Goal: Task Accomplishment & Management: Complete application form

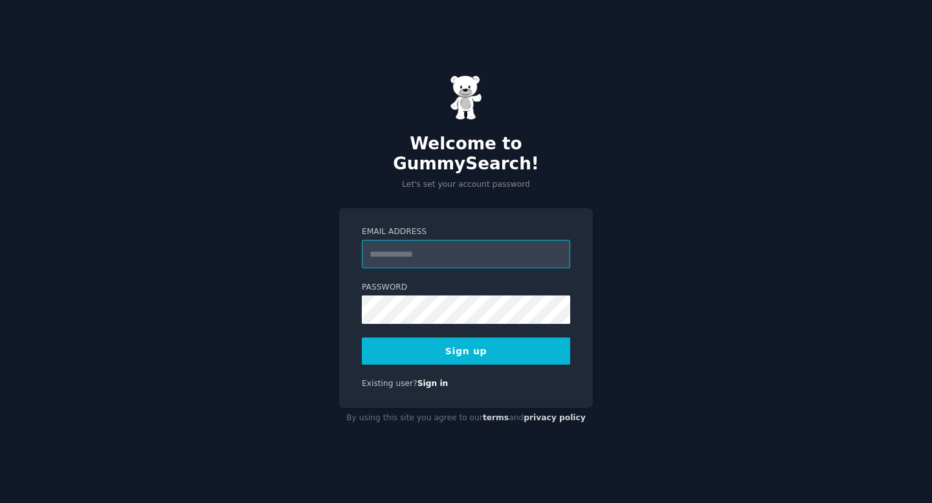
click at [437, 252] on input "Email Address" at bounding box center [466, 254] width 208 height 28
type input "**********"
click at [551, 342] on button "Sign up" at bounding box center [466, 351] width 208 height 27
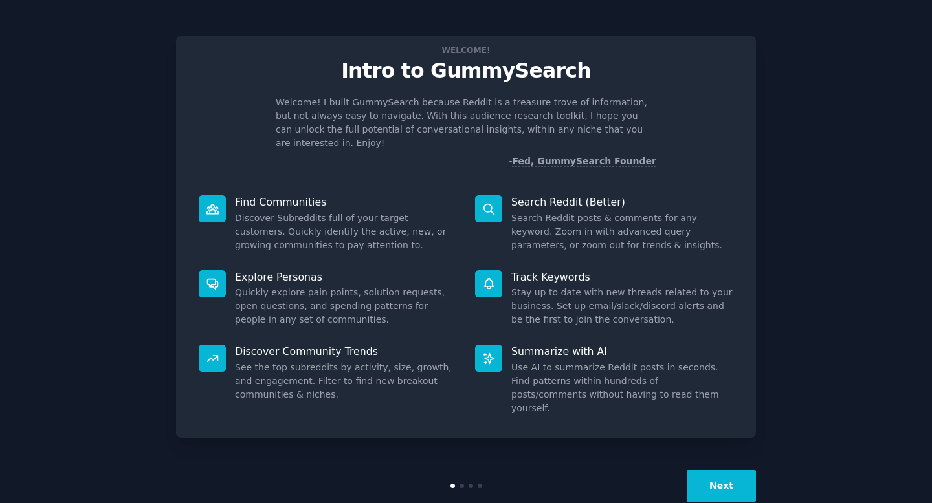
click at [713, 470] on button "Next" at bounding box center [721, 486] width 69 height 32
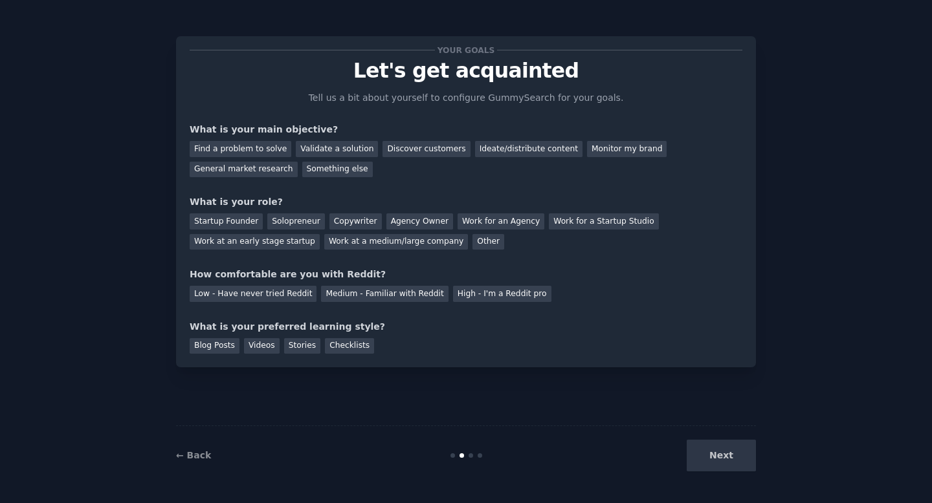
click at [740, 454] on div "Next" at bounding box center [658, 456] width 193 height 32
click at [729, 462] on div "Next" at bounding box center [658, 456] width 193 height 32
click at [305, 144] on div "Validate a solution" at bounding box center [337, 149] width 82 height 16
click at [382, 151] on div "Discover customers" at bounding box center [425, 149] width 87 height 16
click at [311, 154] on div "Validate a solution" at bounding box center [337, 149] width 82 height 16
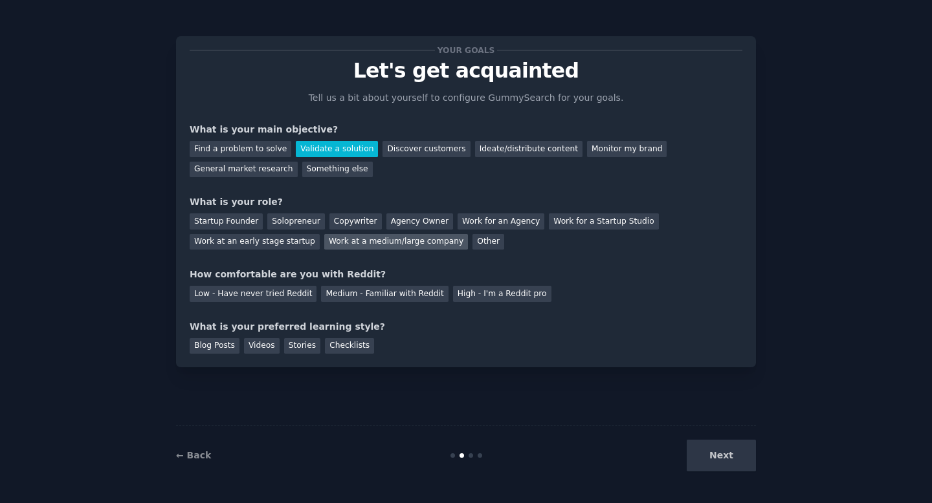
click at [422, 245] on div "Work at a medium/large company" at bounding box center [396, 242] width 144 height 16
click at [287, 291] on div "Low - Have never tried Reddit" at bounding box center [253, 294] width 127 height 16
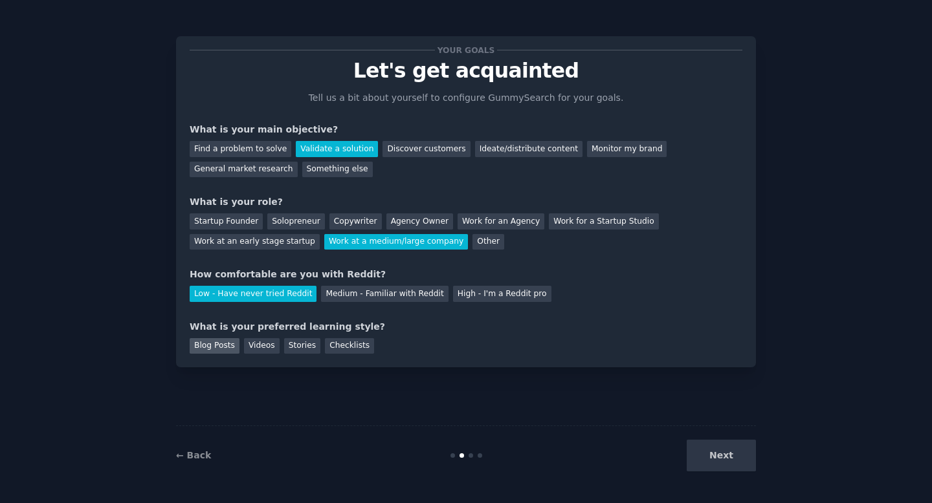
click at [225, 349] on div "Blog Posts" at bounding box center [215, 346] width 50 height 16
click at [717, 467] on button "Next" at bounding box center [721, 456] width 69 height 32
